Goal: Navigation & Orientation: Find specific page/section

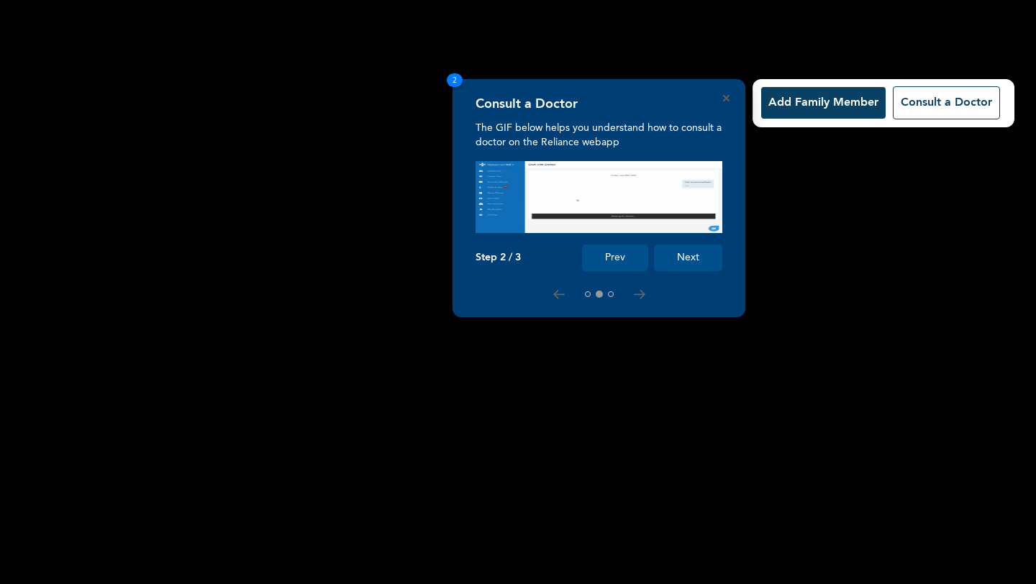
click at [682, 271] on button "Next" at bounding box center [688, 258] width 68 height 27
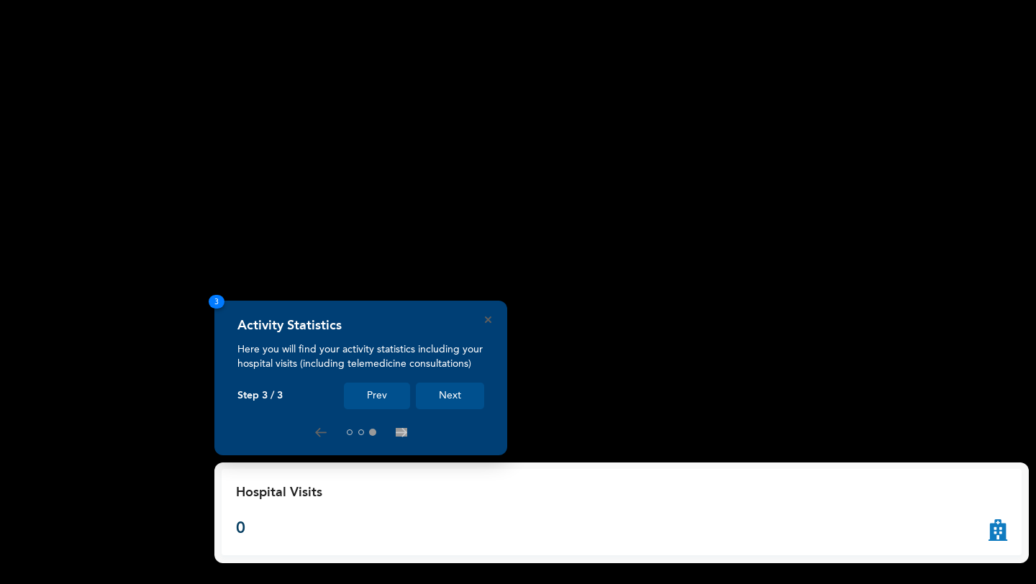
click at [462, 394] on button "Next" at bounding box center [450, 396] width 68 height 27
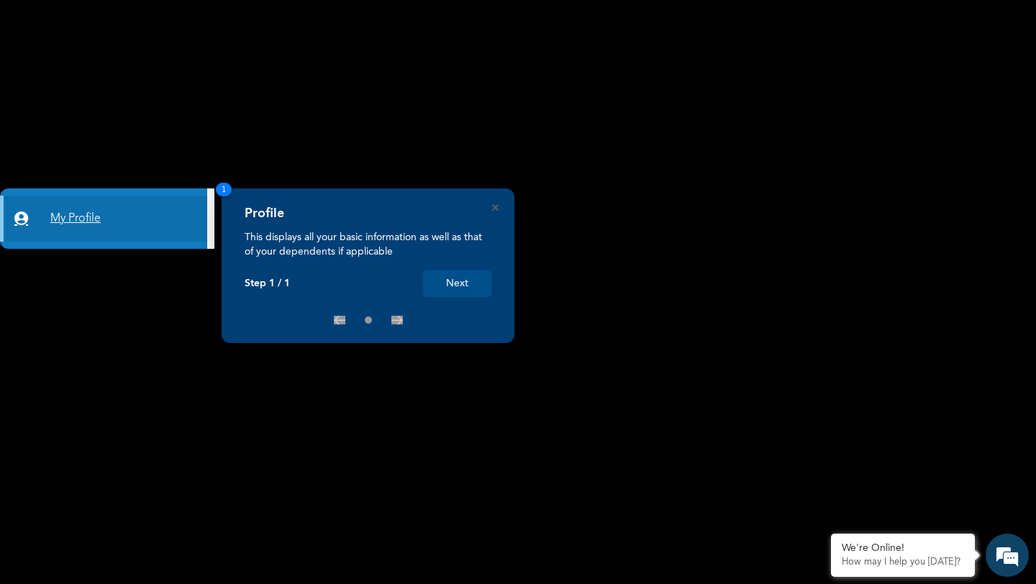
click at [109, 220] on link "My Profile" at bounding box center [103, 219] width 207 height 46
click at [80, 217] on link "My Profile" at bounding box center [103, 219] width 207 height 46
click at [458, 284] on button "Next" at bounding box center [457, 284] width 68 height 27
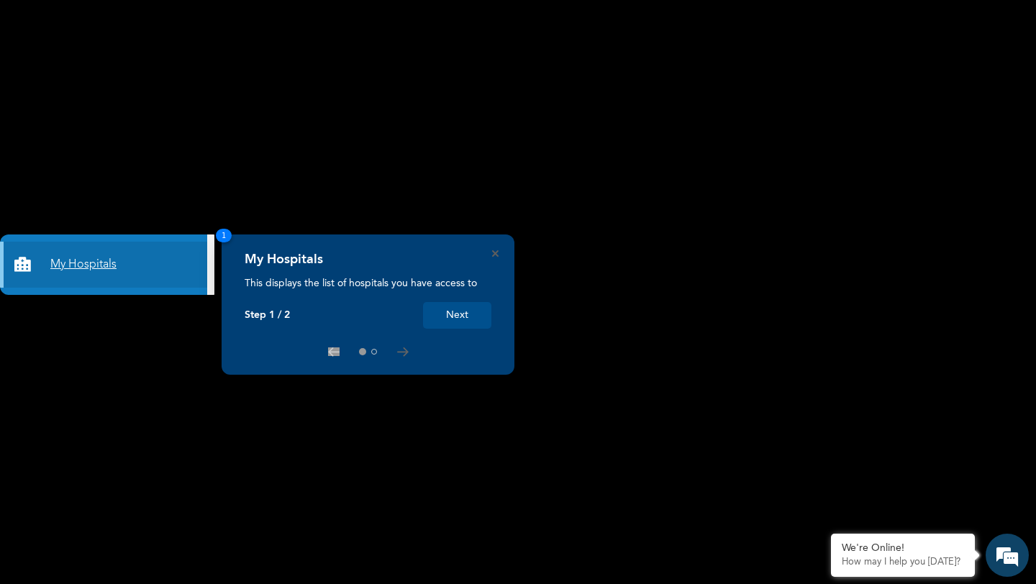
click at [101, 266] on link "My Hospitals" at bounding box center [103, 265] width 207 height 46
click at [98, 263] on link "My Hospitals" at bounding box center [103, 265] width 207 height 46
click at [460, 317] on button "Next" at bounding box center [457, 315] width 68 height 27
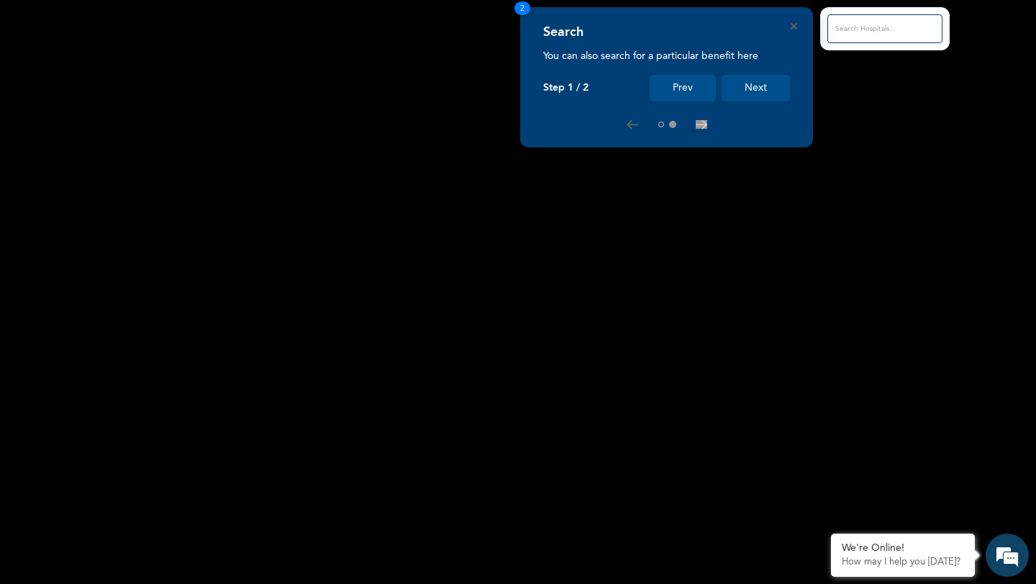
click at [849, 25] on input "text" at bounding box center [885, 28] width 115 height 29
click at [857, 31] on input "text" at bounding box center [885, 28] width 115 height 29
click at [872, 24] on input "text" at bounding box center [885, 28] width 115 height 29
click at [683, 83] on button "Prev" at bounding box center [683, 88] width 66 height 27
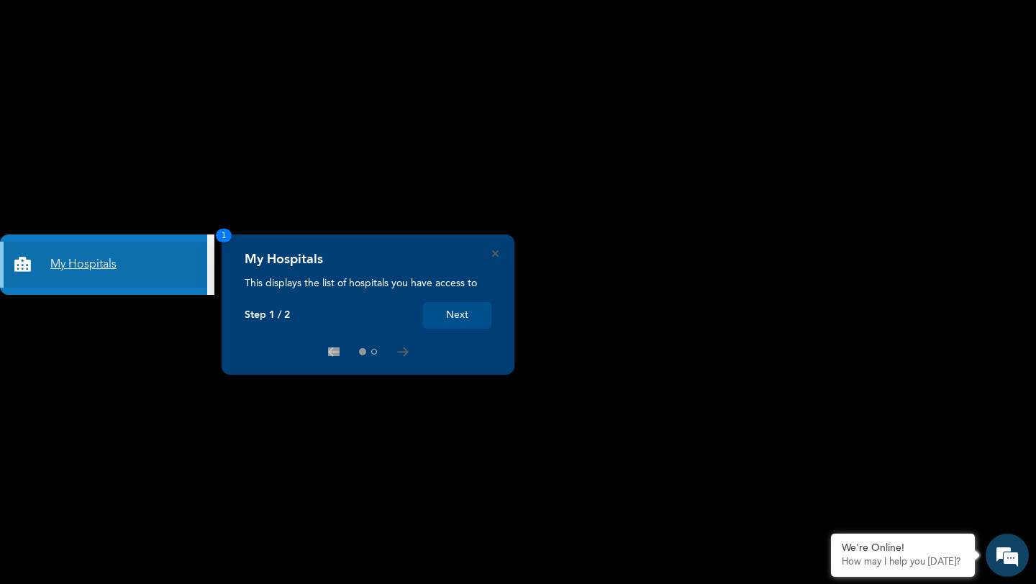
click at [91, 263] on link "My Hospitals" at bounding box center [103, 265] width 207 height 46
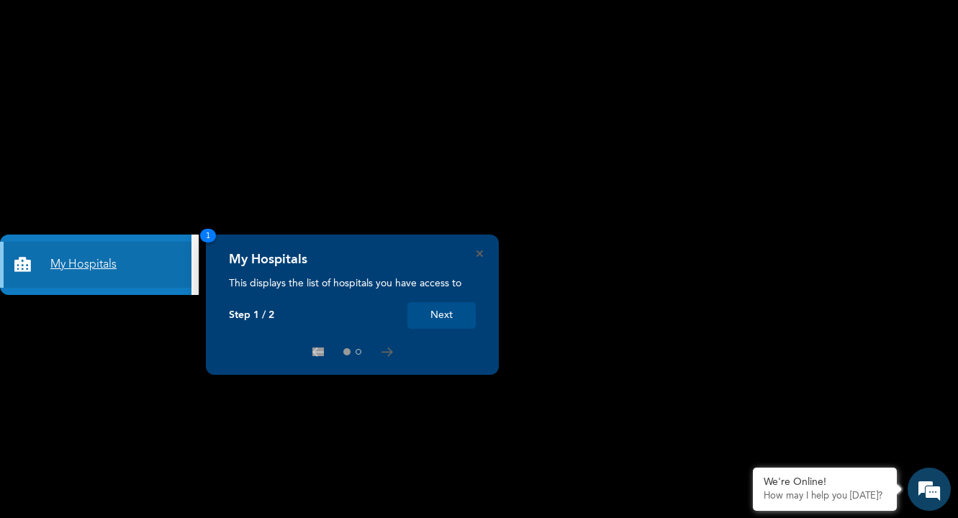
click at [73, 266] on link "My Hospitals" at bounding box center [95, 265] width 191 height 46
click at [74, 265] on link "My Hospitals" at bounding box center [95, 265] width 191 height 46
click at [23, 264] on icon at bounding box center [25, 265] width 22 height 14
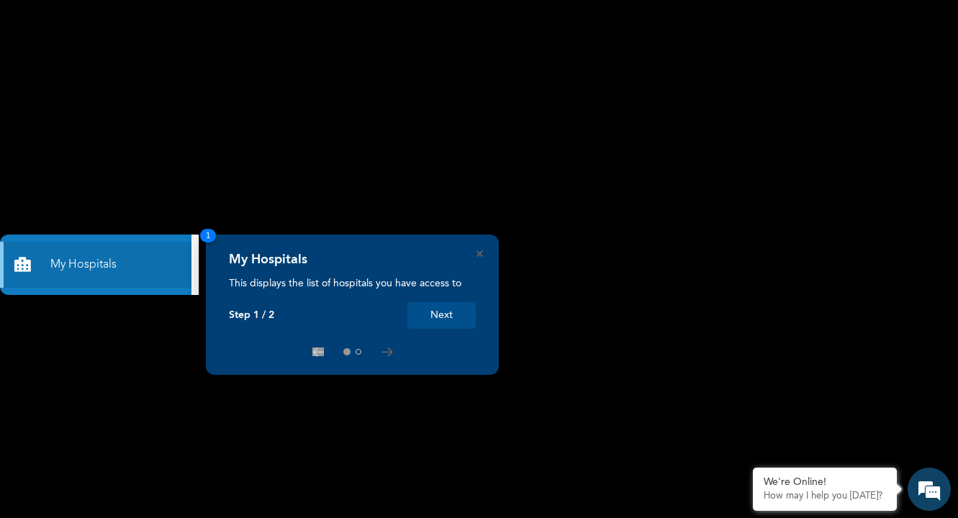
click at [436, 314] on button "Next" at bounding box center [441, 315] width 68 height 27
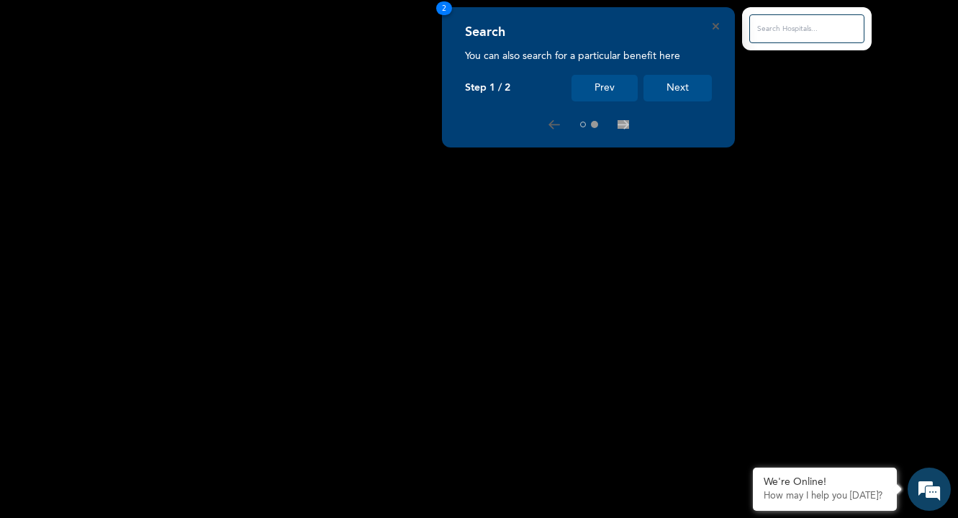
click at [680, 87] on button "Next" at bounding box center [677, 88] width 68 height 27
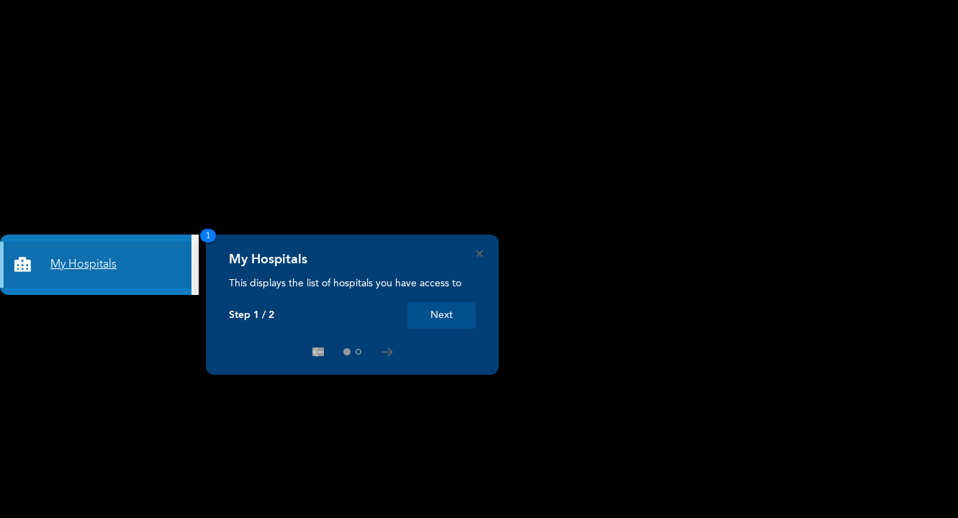
click at [60, 267] on link "My Hospitals" at bounding box center [95, 265] width 191 height 46
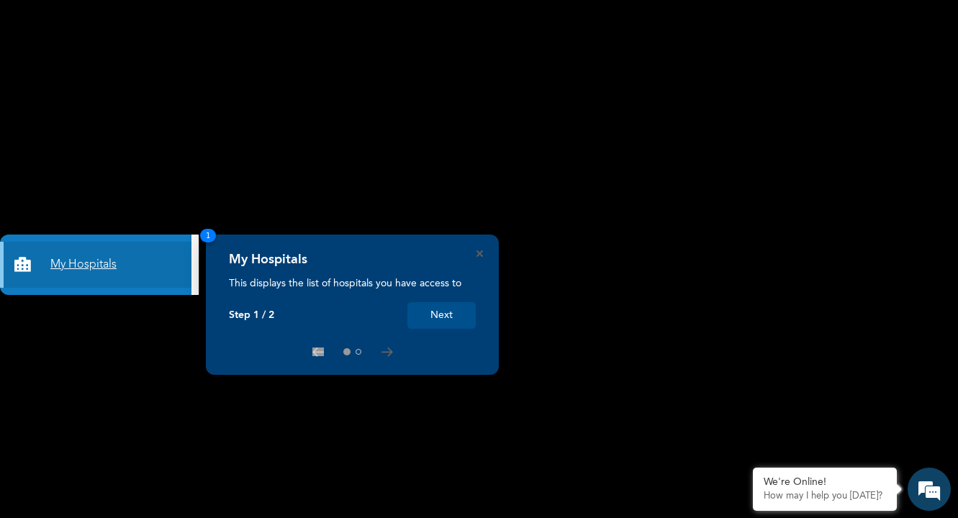
click at [73, 266] on link "My Hospitals" at bounding box center [95, 265] width 191 height 46
click at [355, 353] on button at bounding box center [358, 352] width 6 height 6
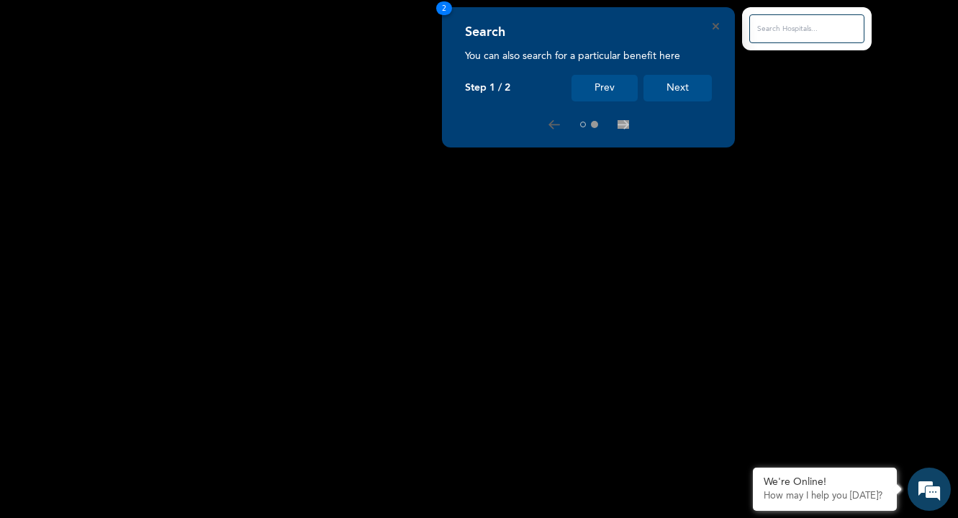
click at [789, 29] on input "text" at bounding box center [806, 28] width 115 height 29
